Goal: Information Seeking & Learning: Learn about a topic

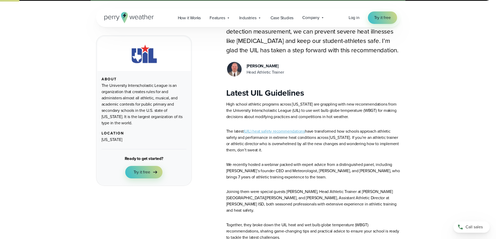
scroll to position [182, 0]
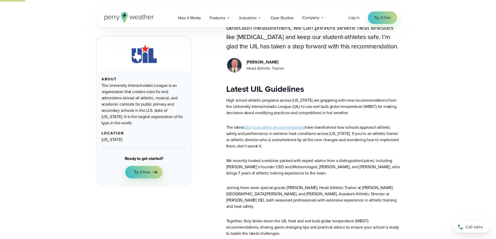
click at [296, 128] on link "(UIL) heat safety recommendations" at bounding box center [274, 127] width 61 height 6
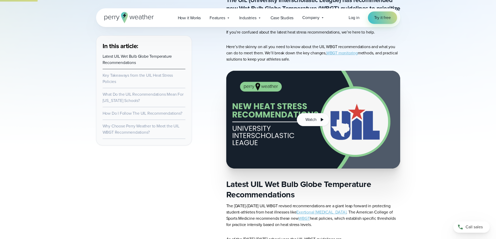
scroll to position [338, 0]
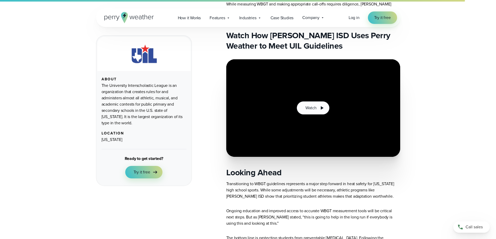
scroll to position [1412, 0]
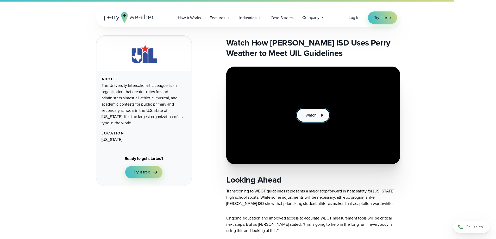
click at [315, 112] on span "Watch" at bounding box center [310, 115] width 11 height 6
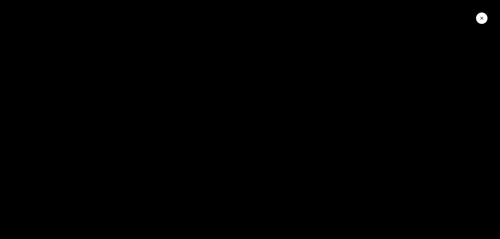
click at [480, 19] on icon "Close Video" at bounding box center [481, 18] width 3 height 3
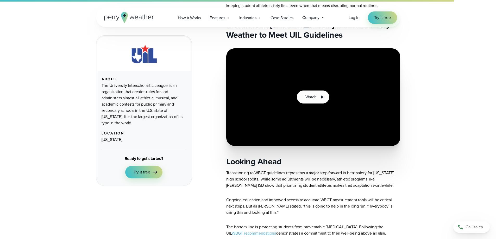
scroll to position [1438, 0]
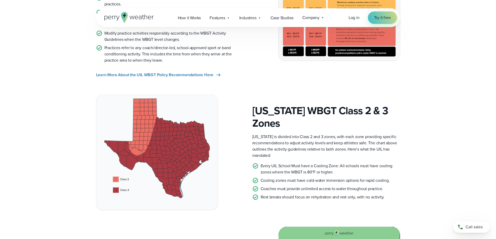
scroll to position [286, 0]
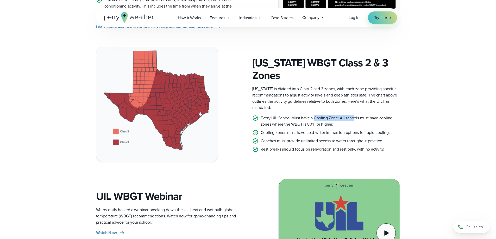
drag, startPoint x: 315, startPoint y: 112, endPoint x: 364, endPoint y: 112, distance: 48.9
click at [357, 115] on p "Every UIL School Must have a Cooling Zone: All schools must have cooling zones …" at bounding box center [330, 121] width 139 height 12
click at [370, 115] on p "Every UIL School Must have a Cooling Zone: All schools must have cooling zones …" at bounding box center [330, 121] width 139 height 12
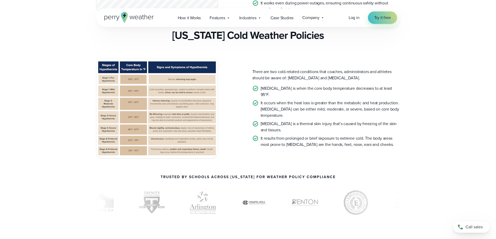
scroll to position [1629, 0]
